Goal: Task Accomplishment & Management: Complete application form

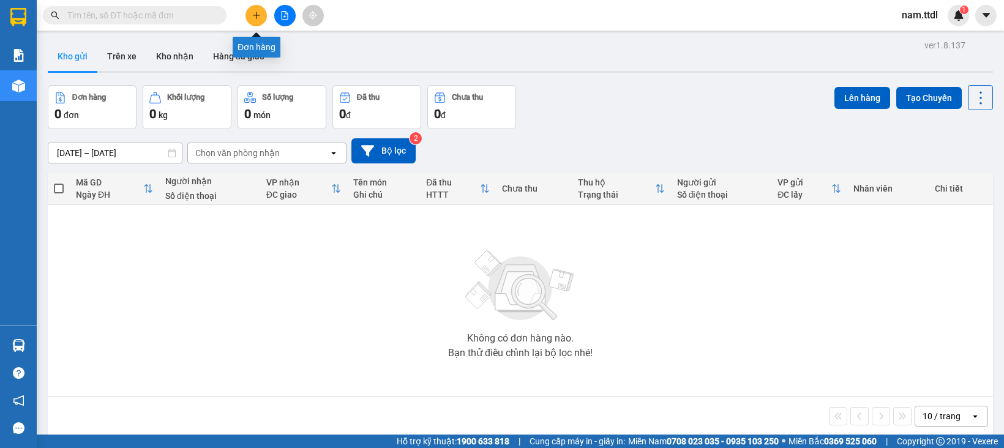
click at [246, 11] on button at bounding box center [256, 15] width 21 height 21
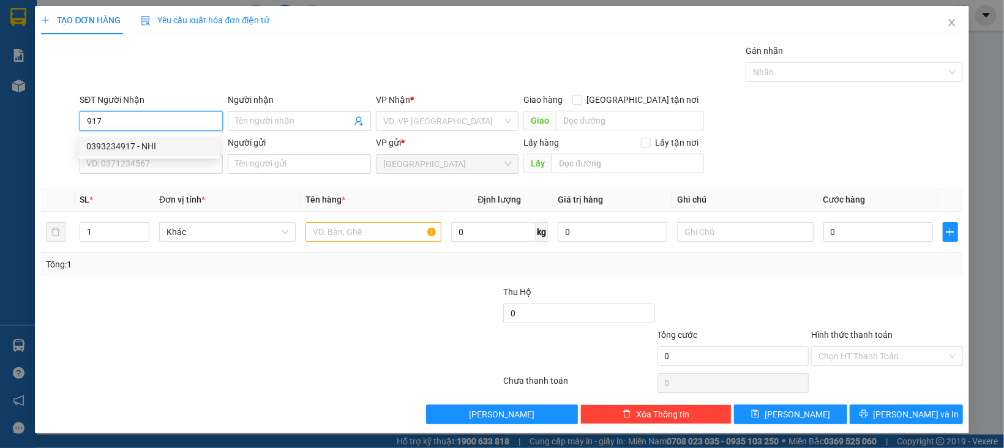
click at [166, 140] on div "0393234917 - NHI" at bounding box center [149, 146] width 126 height 13
type input "0393234917"
type input "NHI"
type input "0393234917"
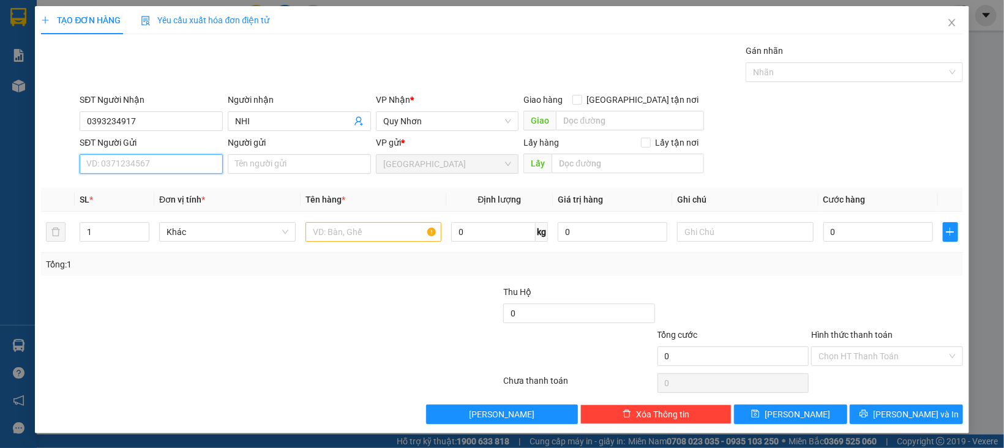
click at [148, 168] on input "SĐT Người Gửi" at bounding box center [151, 164] width 143 height 20
click at [152, 187] on div "0945943615 - LÝ" at bounding box center [149, 188] width 126 height 13
type input "0945943615"
type input "LÝ"
click at [189, 228] on span "Khác" at bounding box center [228, 232] width 122 height 18
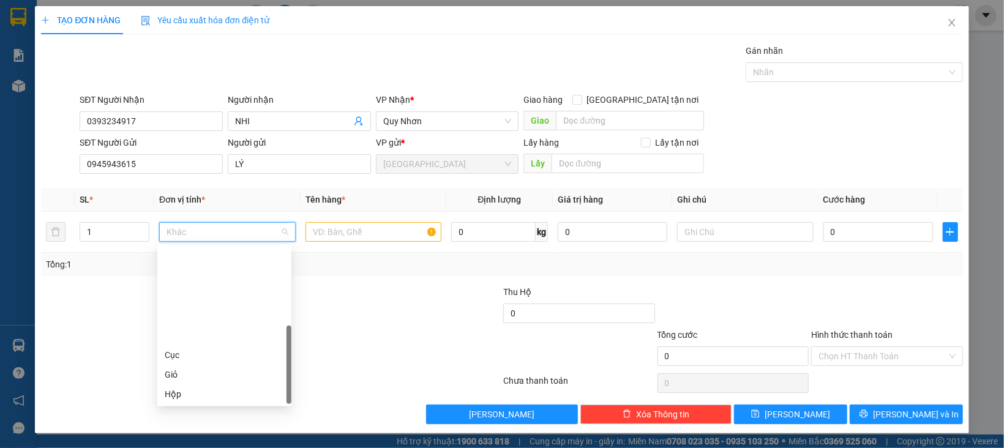
scroll to position [117, 0]
click at [189, 318] on div "Thùng" at bounding box center [224, 316] width 119 height 13
click at [345, 231] on input "text" at bounding box center [374, 232] width 137 height 20
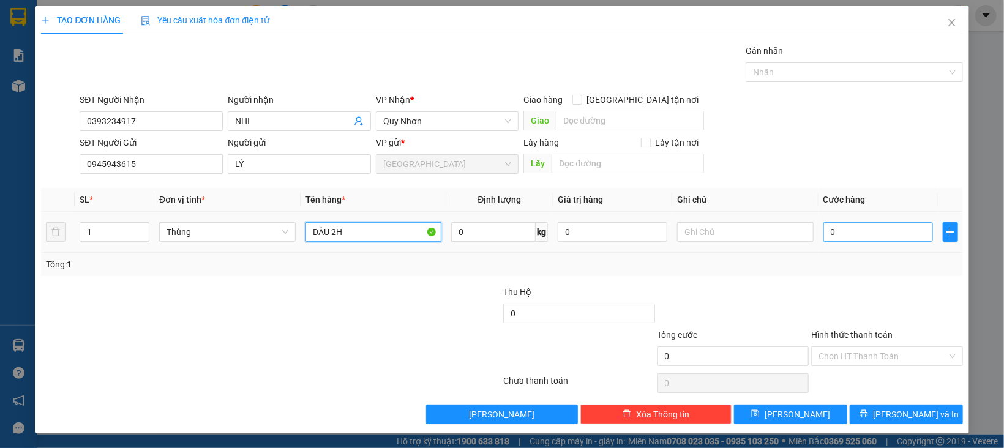
type input "DÂU 2H"
click at [872, 236] on input "0" at bounding box center [879, 232] width 110 height 20
type input "3"
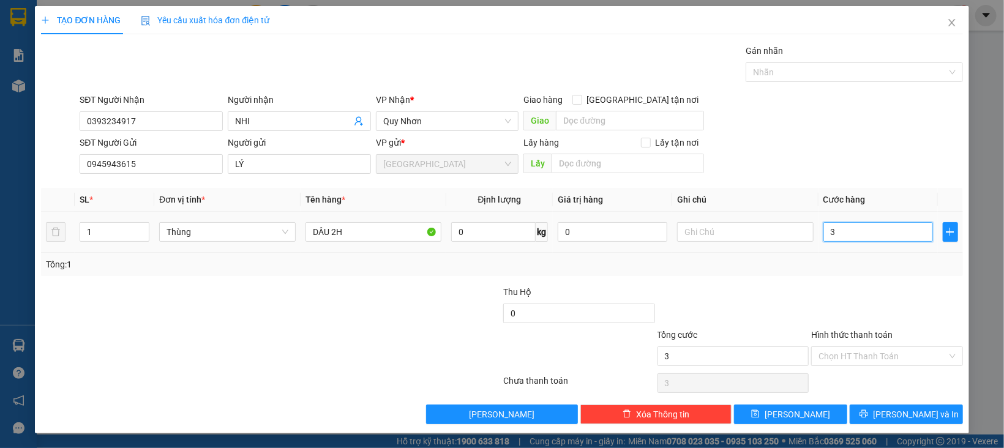
type input "30"
type input "30.000"
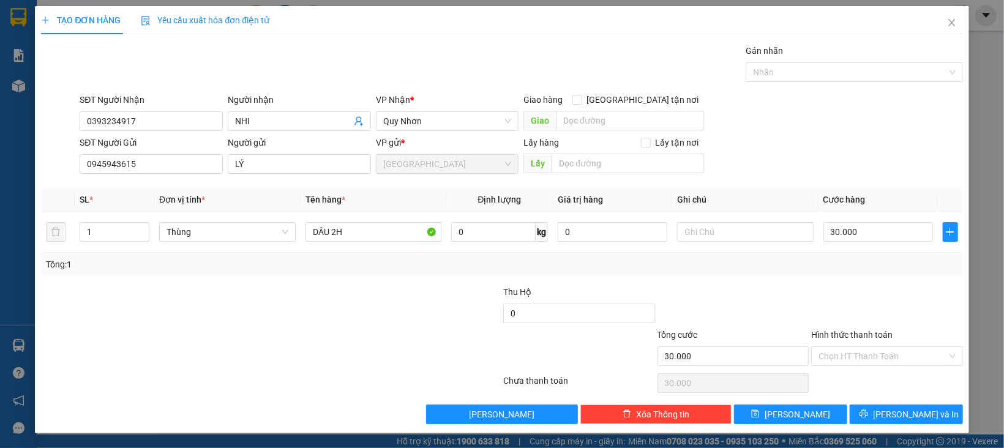
click at [820, 276] on div "Tổng: 1" at bounding box center [502, 264] width 922 height 23
click at [859, 378] on div "Chọn HT Thanh Toán" at bounding box center [887, 383] width 154 height 24
click at [859, 364] on input "Hình thức thanh toán" at bounding box center [883, 356] width 129 height 18
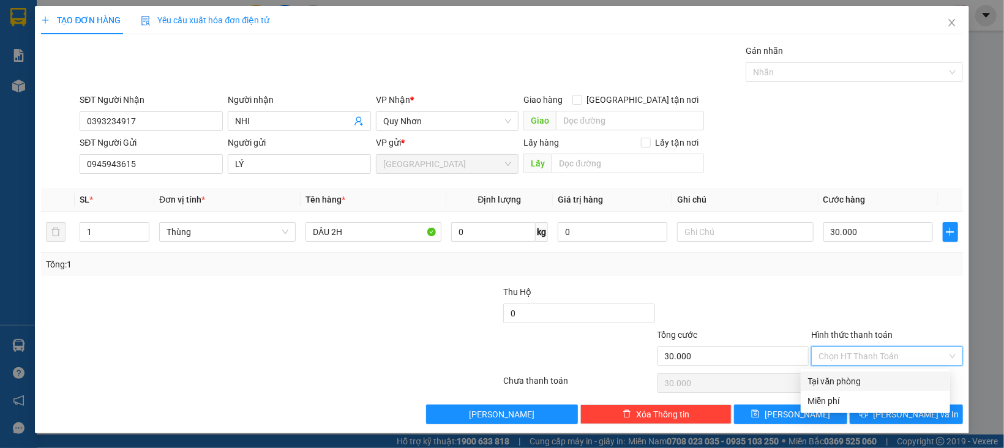
click at [857, 380] on div "Tại văn phòng" at bounding box center [875, 381] width 135 height 13
type input "0"
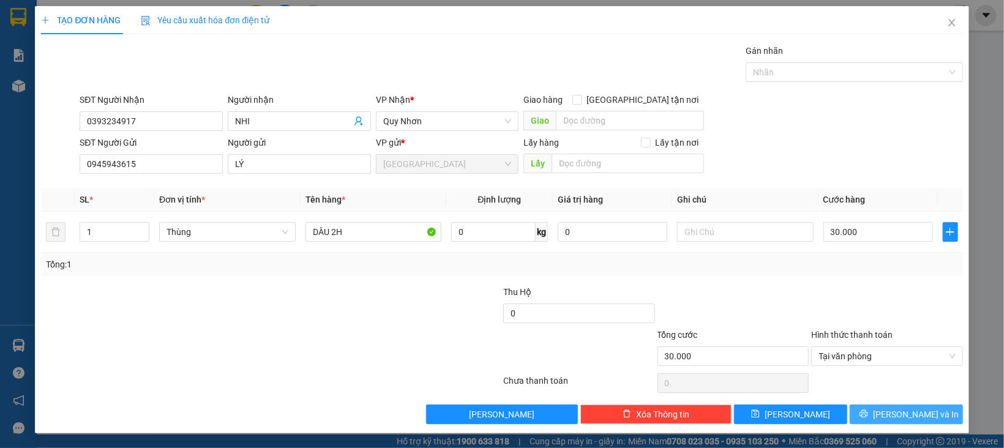
click at [868, 412] on icon "printer" at bounding box center [864, 414] width 9 height 9
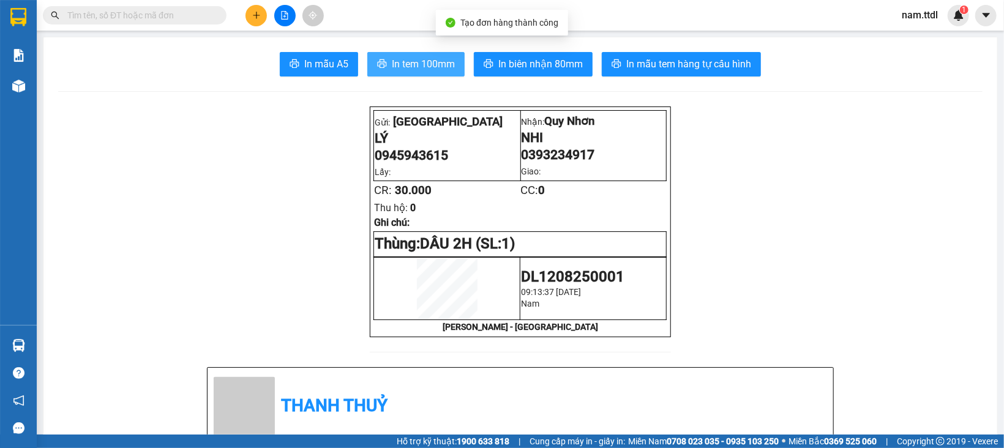
click at [423, 53] on button "In tem 100mm" at bounding box center [415, 64] width 97 height 24
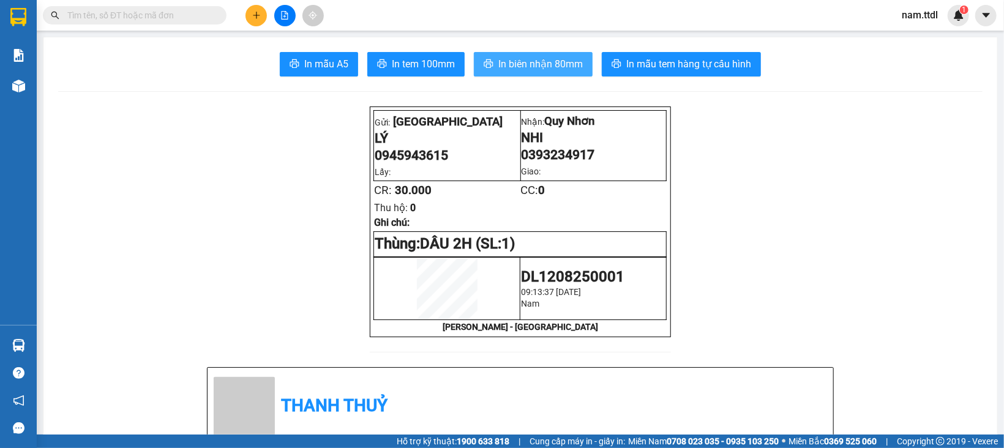
click at [557, 60] on span "In biên nhận 80mm" at bounding box center [540, 63] width 85 height 15
